Goal: Transaction & Acquisition: Purchase product/service

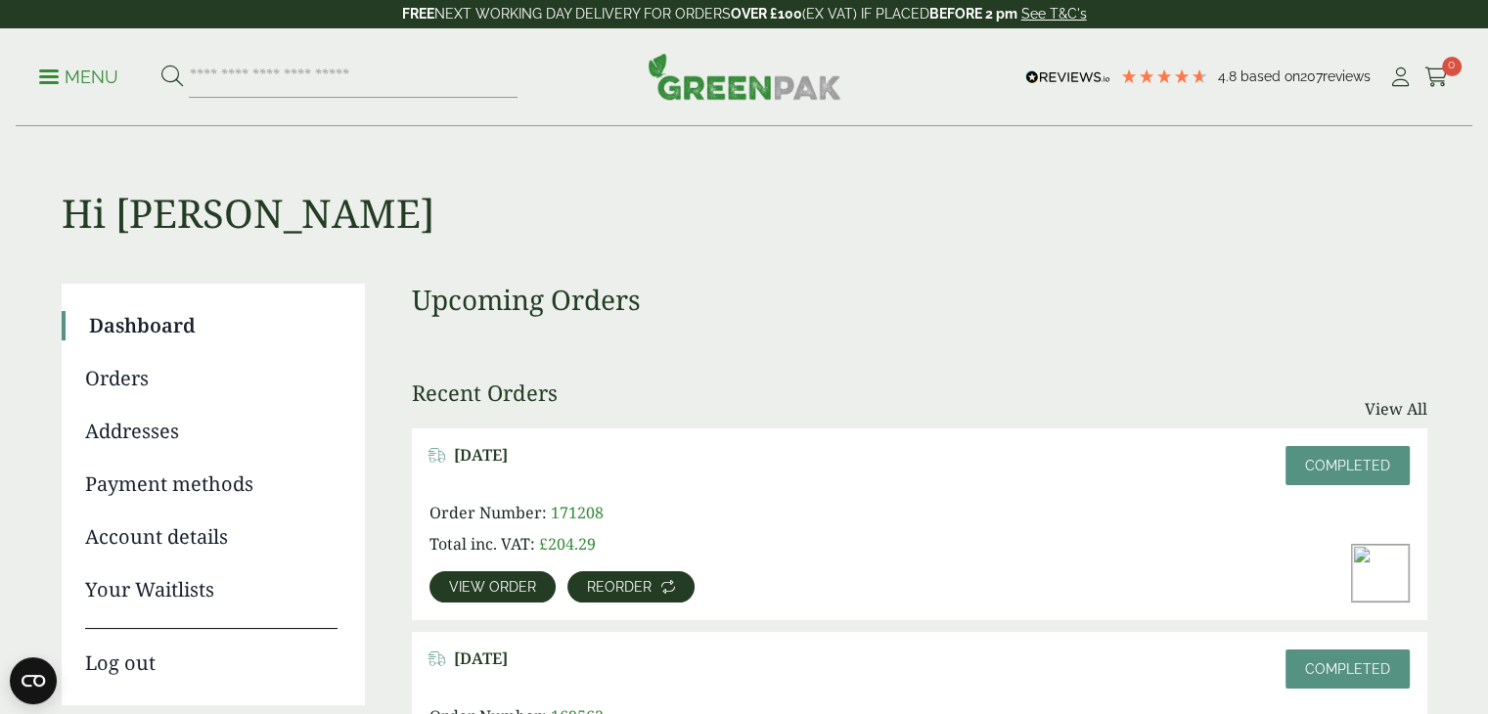
click at [599, 580] on span "Reorder" at bounding box center [619, 587] width 65 height 14
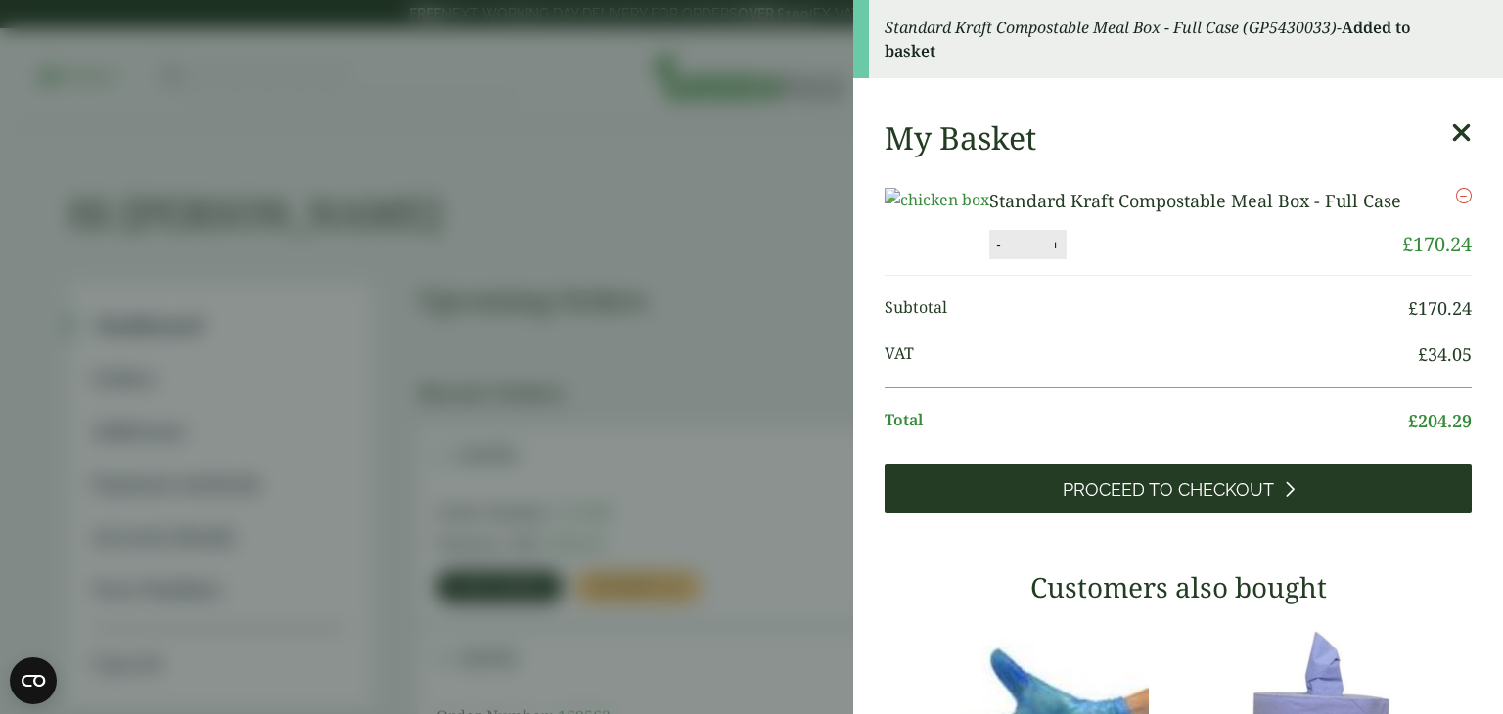
click at [1165, 501] on span "Proceed to Checkout" at bounding box center [1167, 490] width 211 height 22
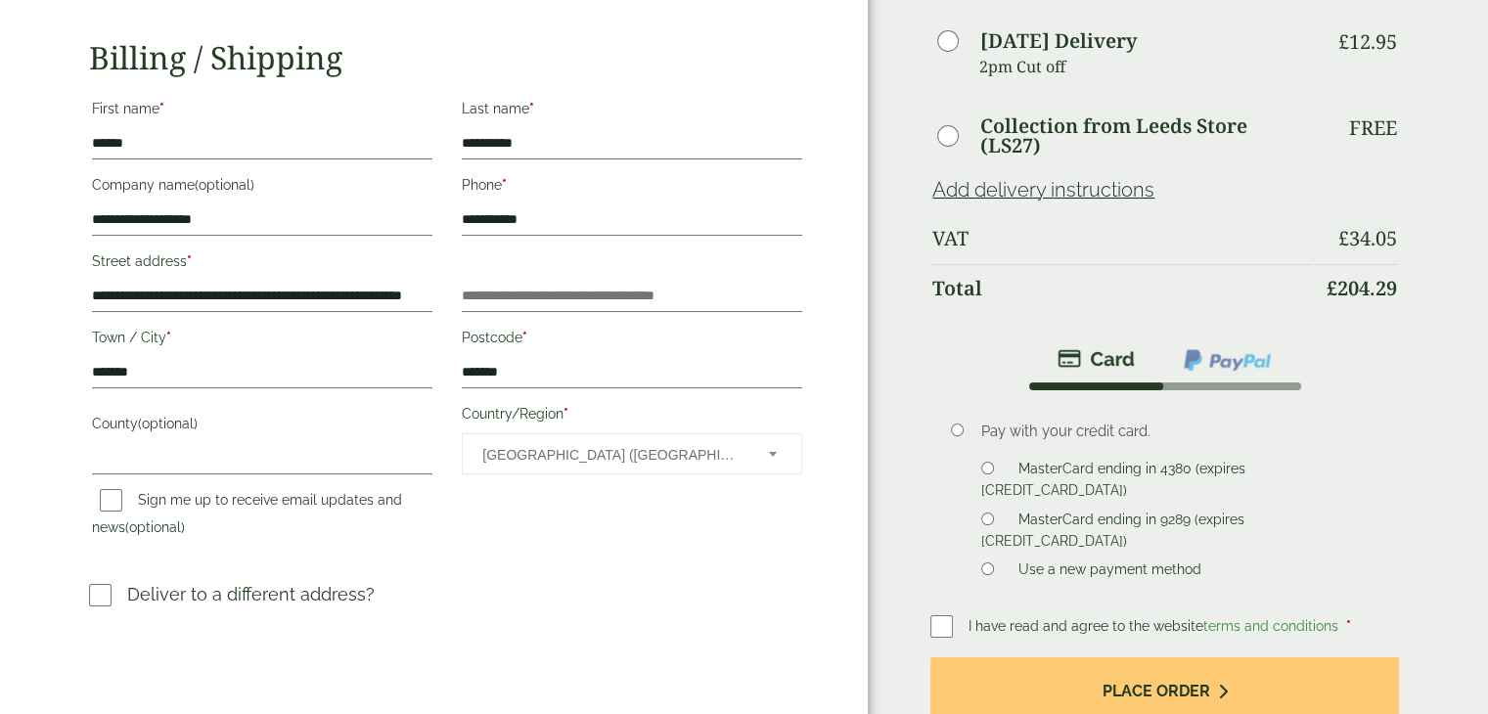
scroll to position [223, 0]
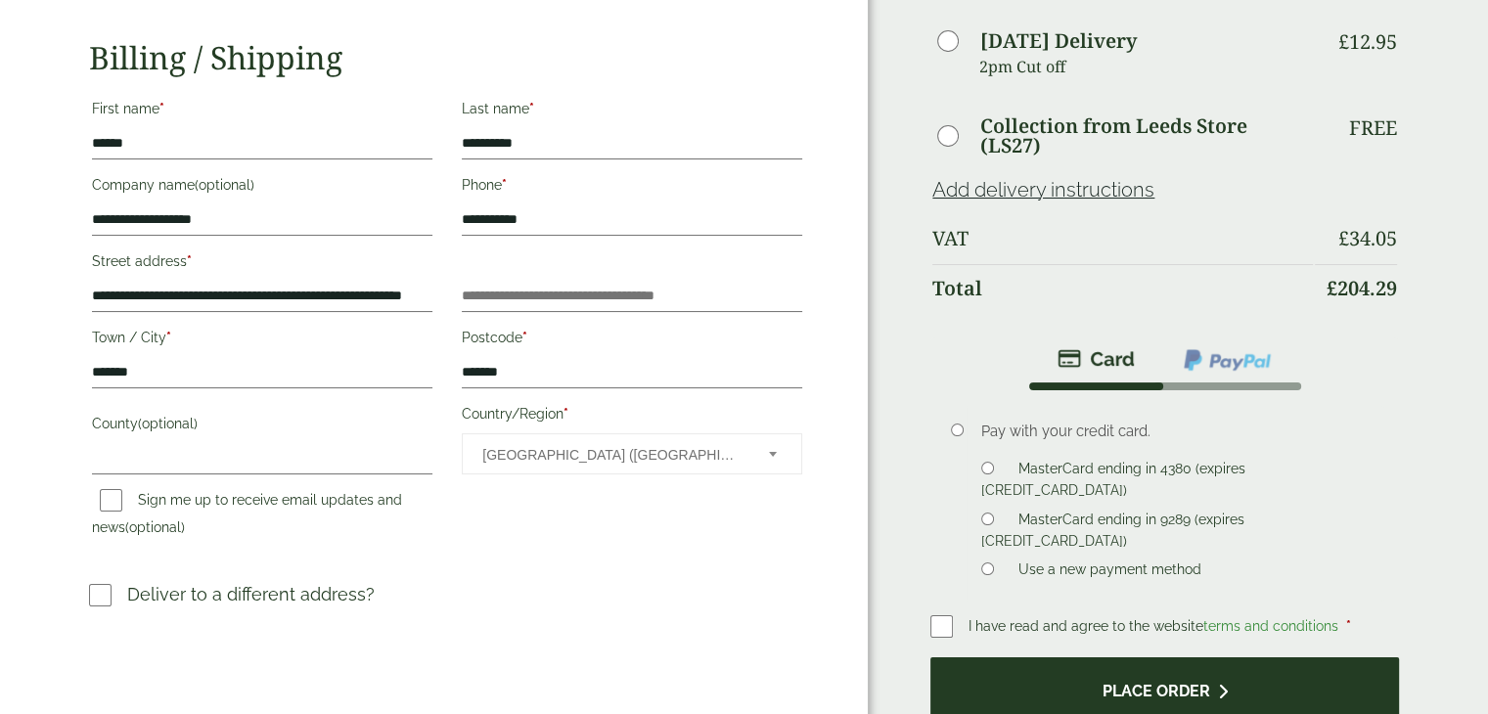
click at [1194, 686] on button "Place order" at bounding box center [1164, 689] width 469 height 64
